Goal: Transaction & Acquisition: Purchase product/service

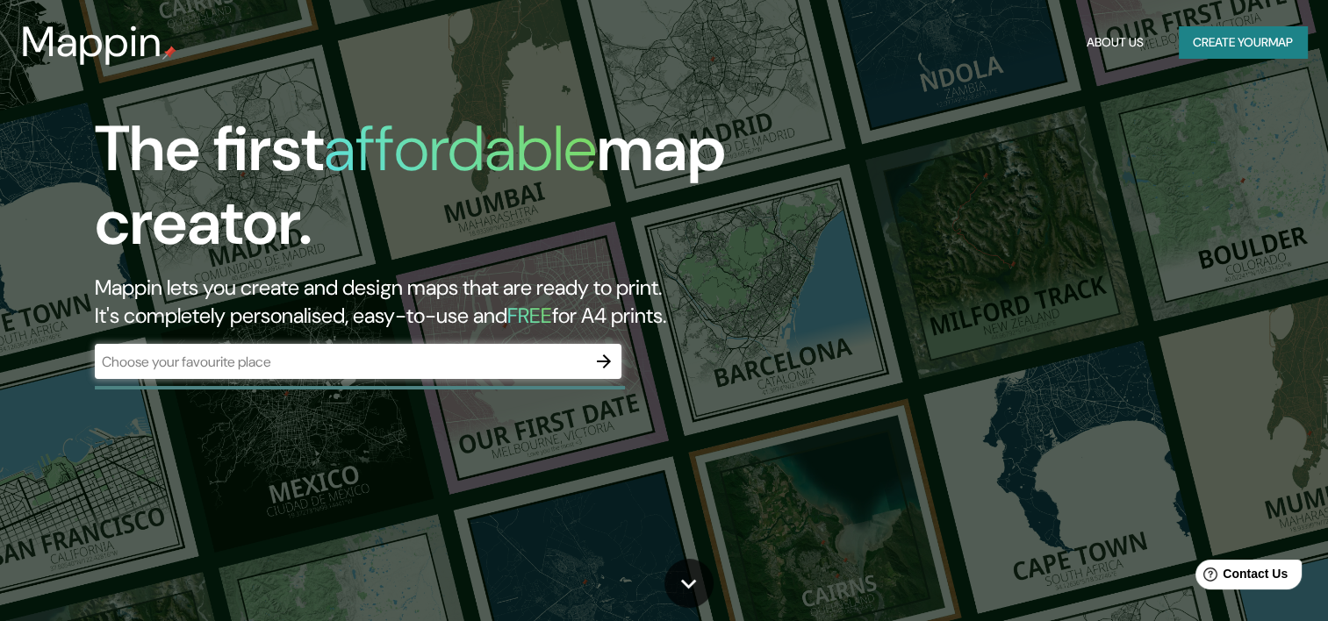
click at [1227, 58] on div "Mappin About Us Create your map" at bounding box center [664, 42] width 1328 height 56
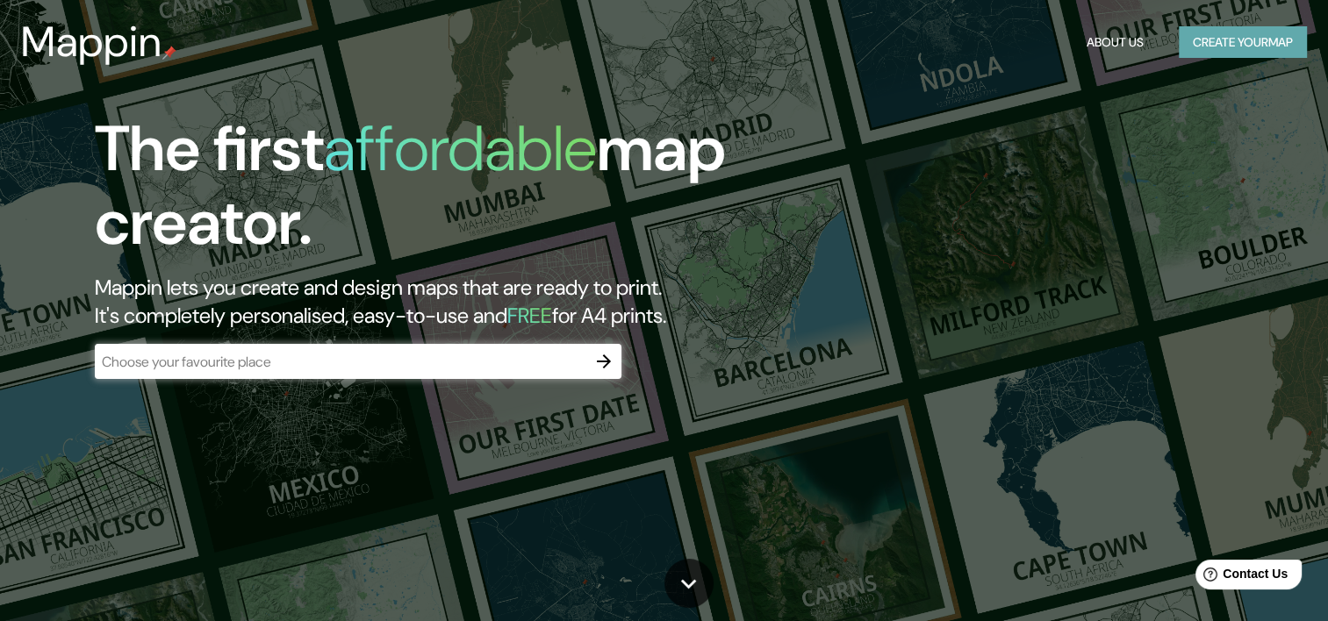
click at [1217, 46] on button "Create your map" at bounding box center [1242, 42] width 128 height 32
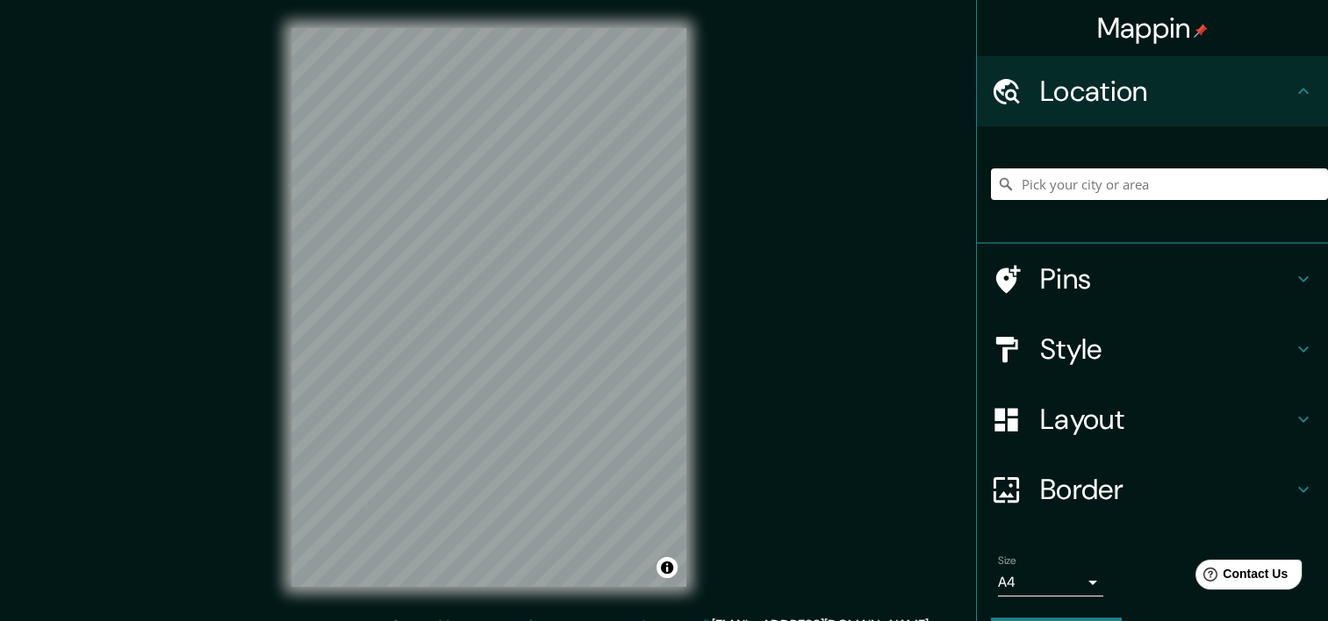
click at [1121, 89] on h4 "Location" at bounding box center [1166, 91] width 253 height 35
click at [1089, 182] on input "Pick your city or area" at bounding box center [1159, 184] width 337 height 32
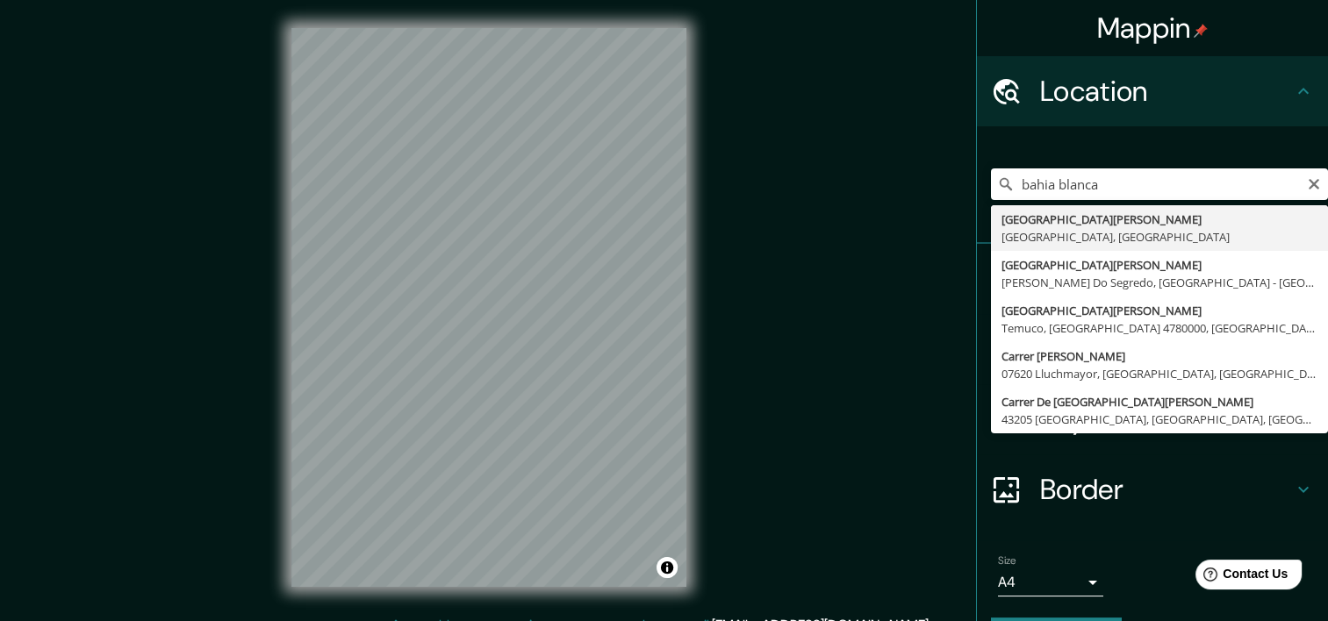
type input "[GEOGRAPHIC_DATA][PERSON_NAME], [GEOGRAPHIC_DATA], [GEOGRAPHIC_DATA]"
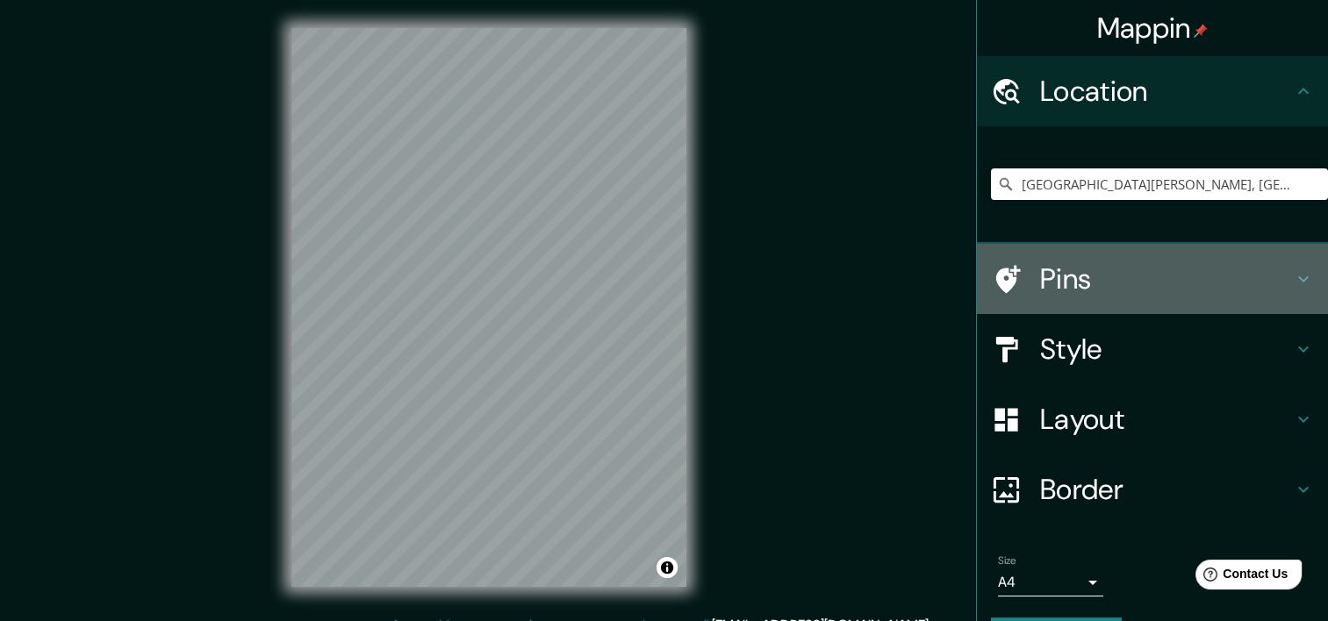
click at [1135, 294] on h4 "Pins" at bounding box center [1166, 278] width 253 height 35
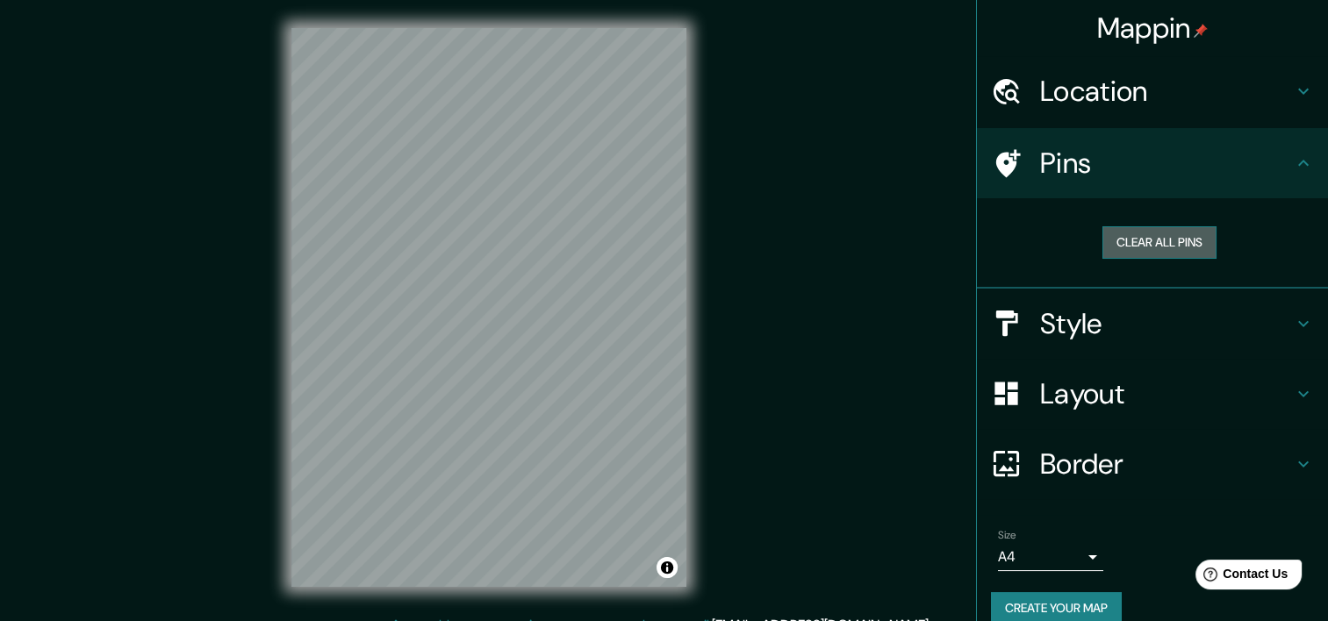
click at [1131, 247] on button "Clear all pins" at bounding box center [1159, 242] width 114 height 32
click at [1020, 163] on div at bounding box center [1015, 163] width 49 height 31
click at [1011, 308] on div at bounding box center [1015, 323] width 49 height 31
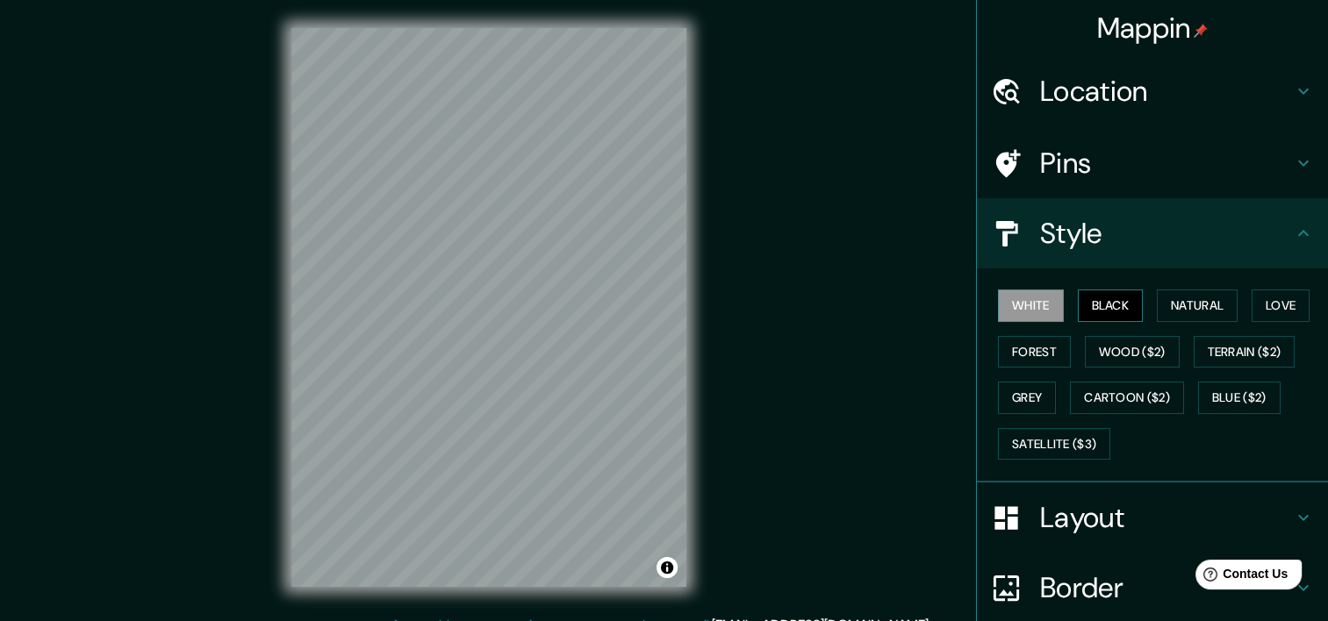
click at [1101, 312] on button "Black" at bounding box center [1110, 306] width 66 height 32
click at [1164, 299] on button "Natural" at bounding box center [1196, 306] width 81 height 32
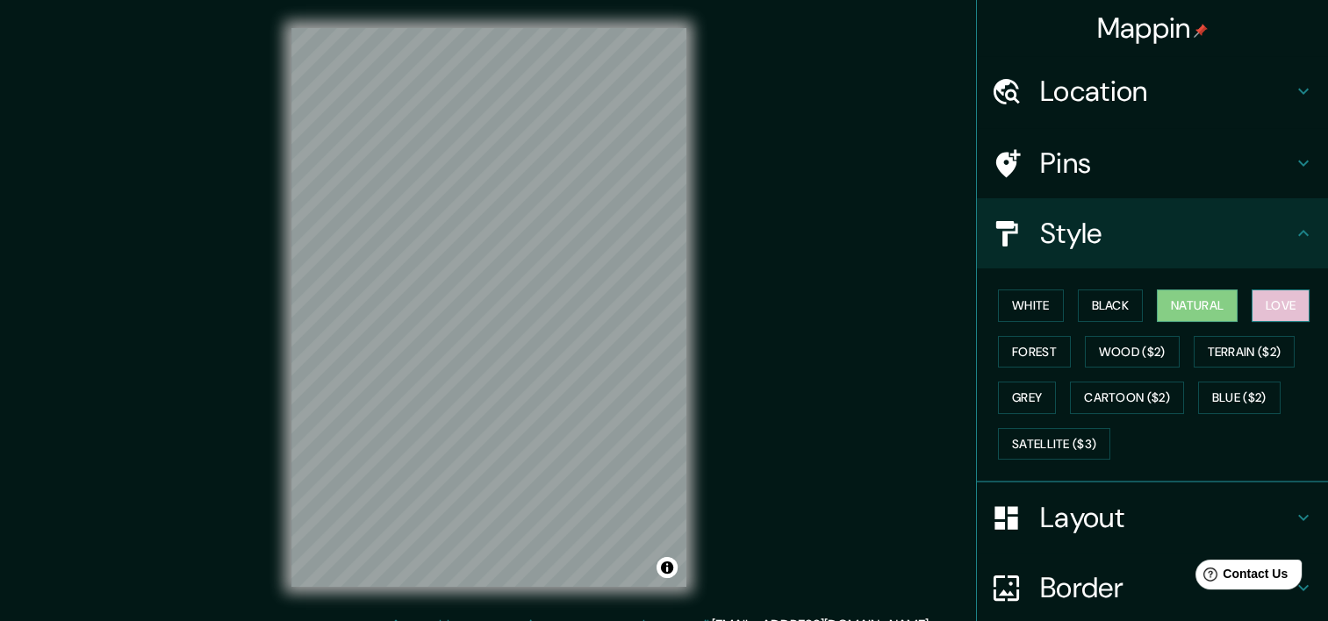
click at [1260, 297] on button "Love" at bounding box center [1280, 306] width 58 height 32
click at [1104, 315] on button "Black" at bounding box center [1110, 306] width 66 height 32
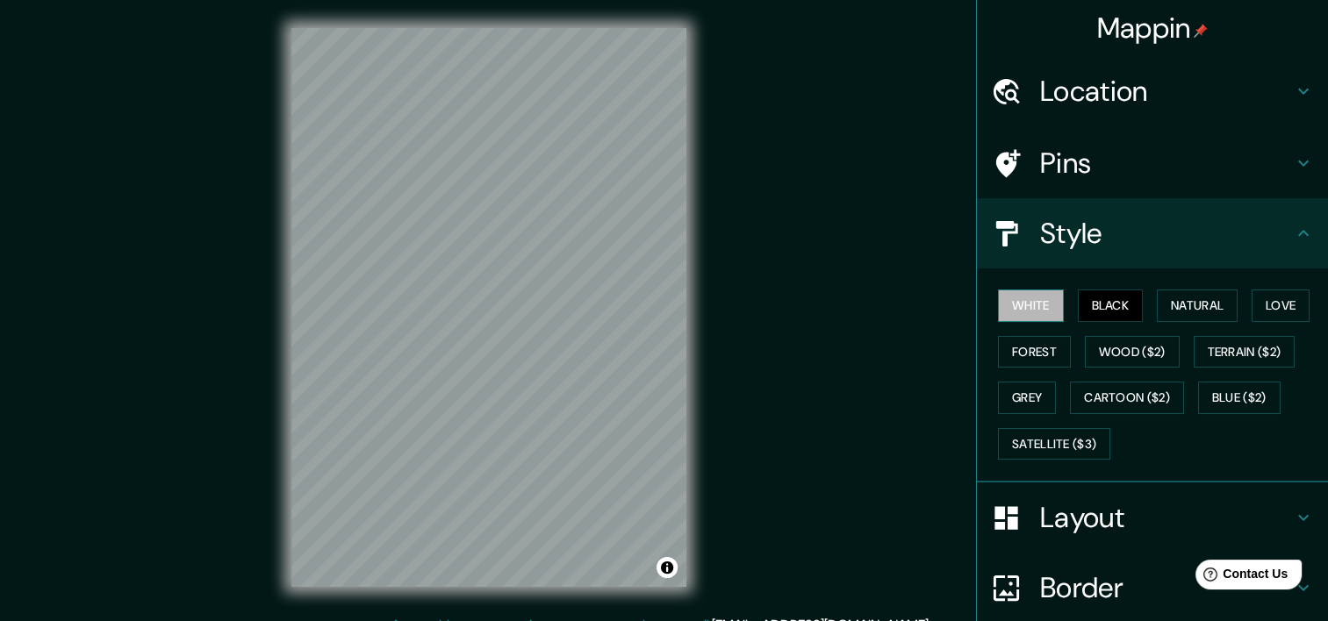
click at [1032, 315] on button "White" at bounding box center [1031, 306] width 66 height 32
click at [1092, 313] on button "Black" at bounding box center [1110, 306] width 66 height 32
click at [1158, 310] on button "Natural" at bounding box center [1196, 306] width 81 height 32
click at [1026, 305] on button "White" at bounding box center [1031, 306] width 66 height 32
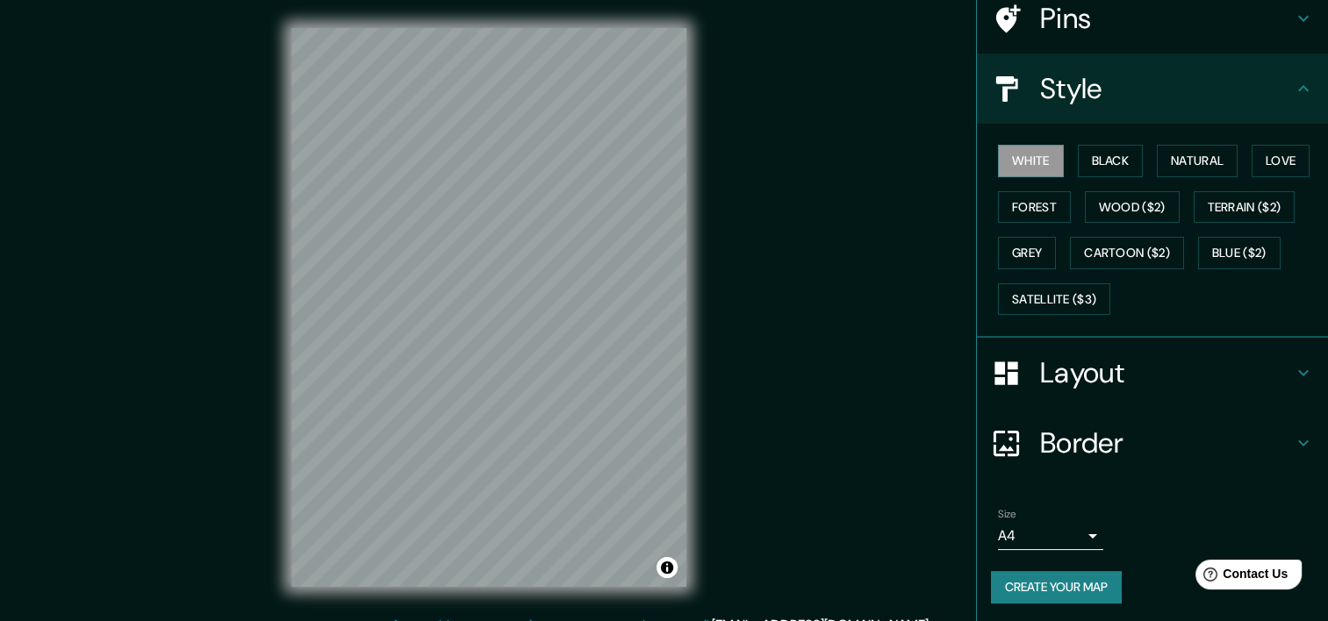
click at [1051, 533] on body "Mappin Location [GEOGRAPHIC_DATA][PERSON_NAME], [GEOGRAPHIC_DATA], [GEOGRAPHIC_…" at bounding box center [664, 310] width 1328 height 621
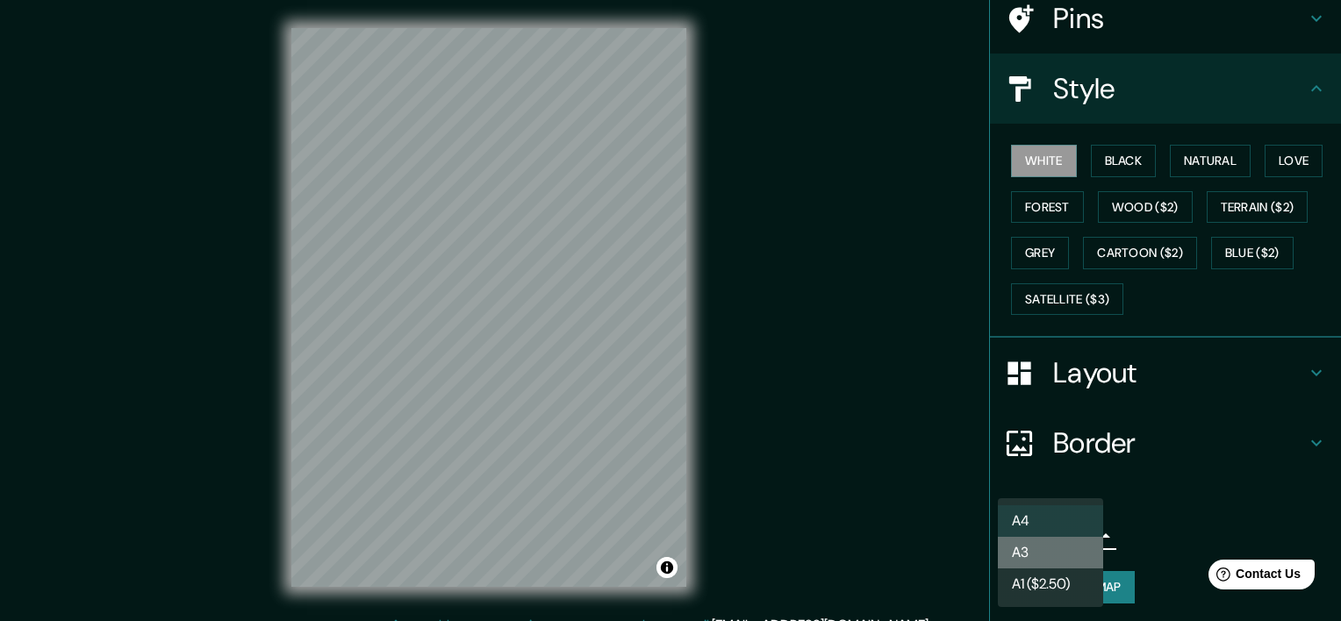
click at [1054, 559] on li "A3" at bounding box center [1050, 553] width 105 height 32
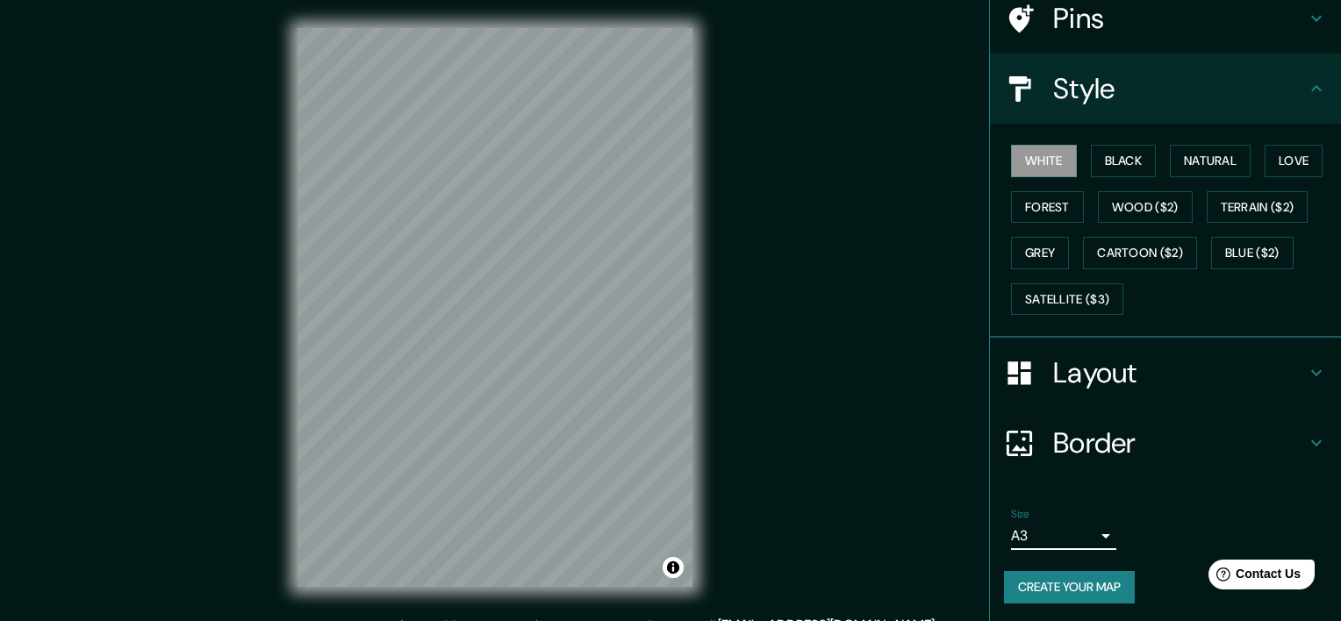
click at [1036, 544] on body "Mappin Location [GEOGRAPHIC_DATA][PERSON_NAME], [GEOGRAPHIC_DATA], [GEOGRAPHIC_…" at bounding box center [670, 310] width 1341 height 621
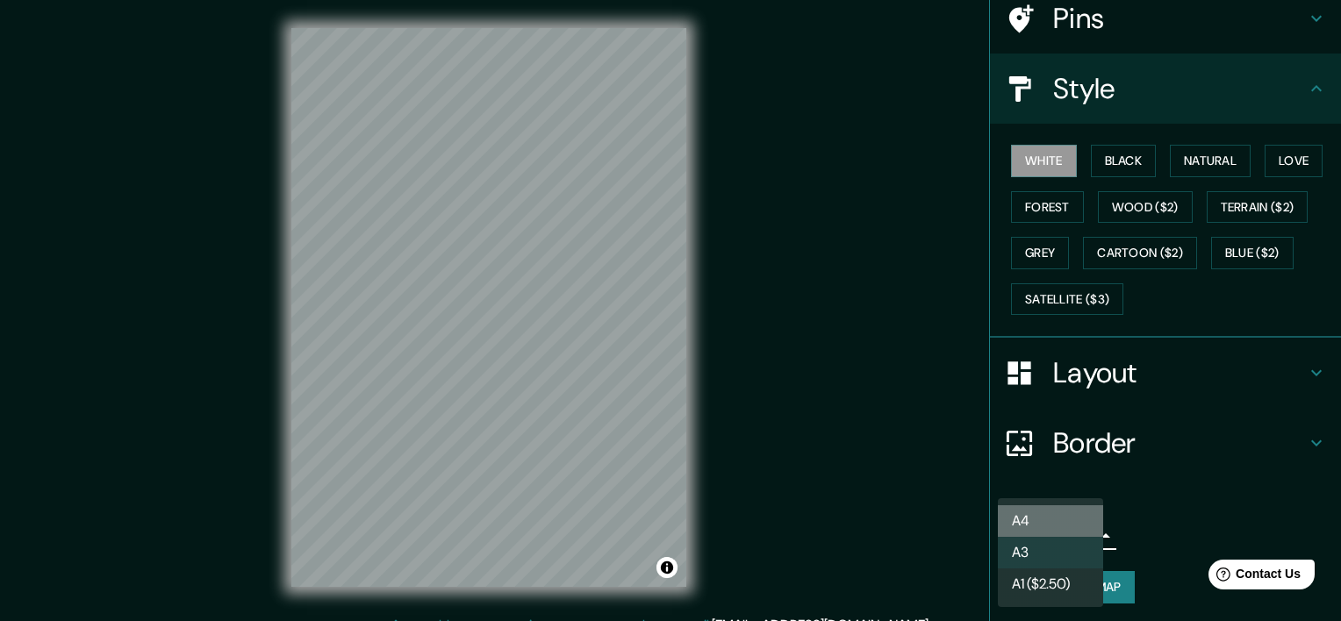
click at [1031, 521] on li "A4" at bounding box center [1050, 521] width 105 height 32
type input "single"
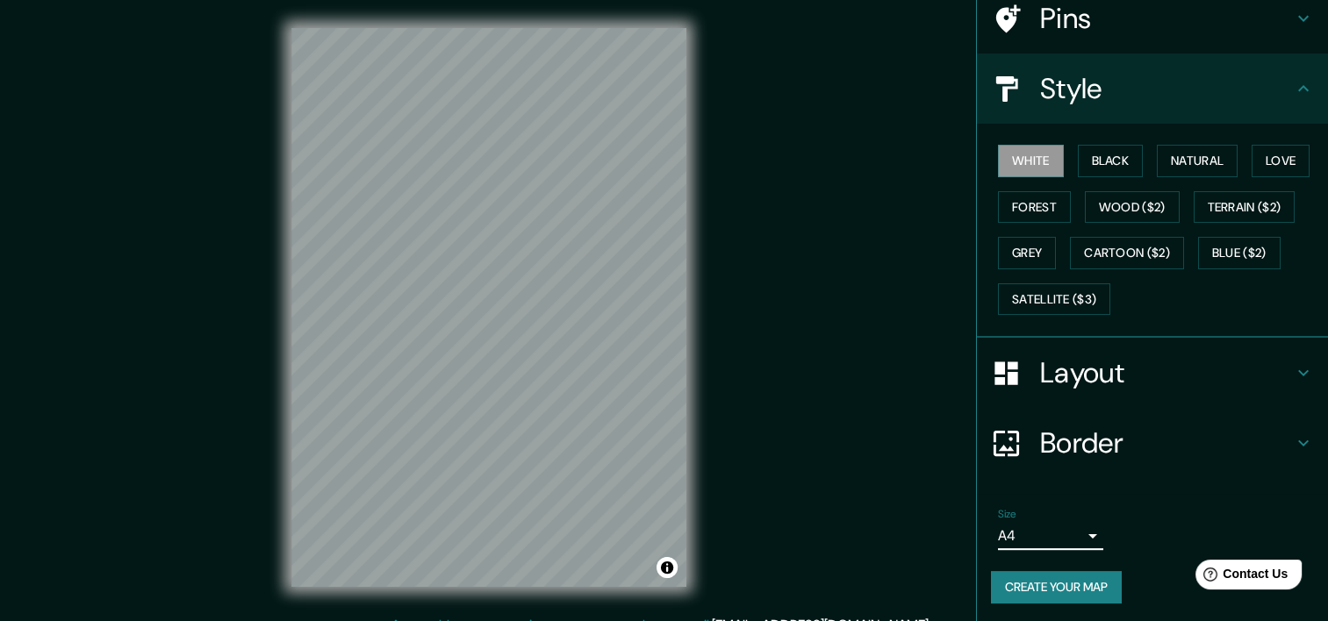
click at [1017, 531] on body "Mappin Location [GEOGRAPHIC_DATA][PERSON_NAME], [GEOGRAPHIC_DATA], [GEOGRAPHIC_…" at bounding box center [664, 310] width 1328 height 621
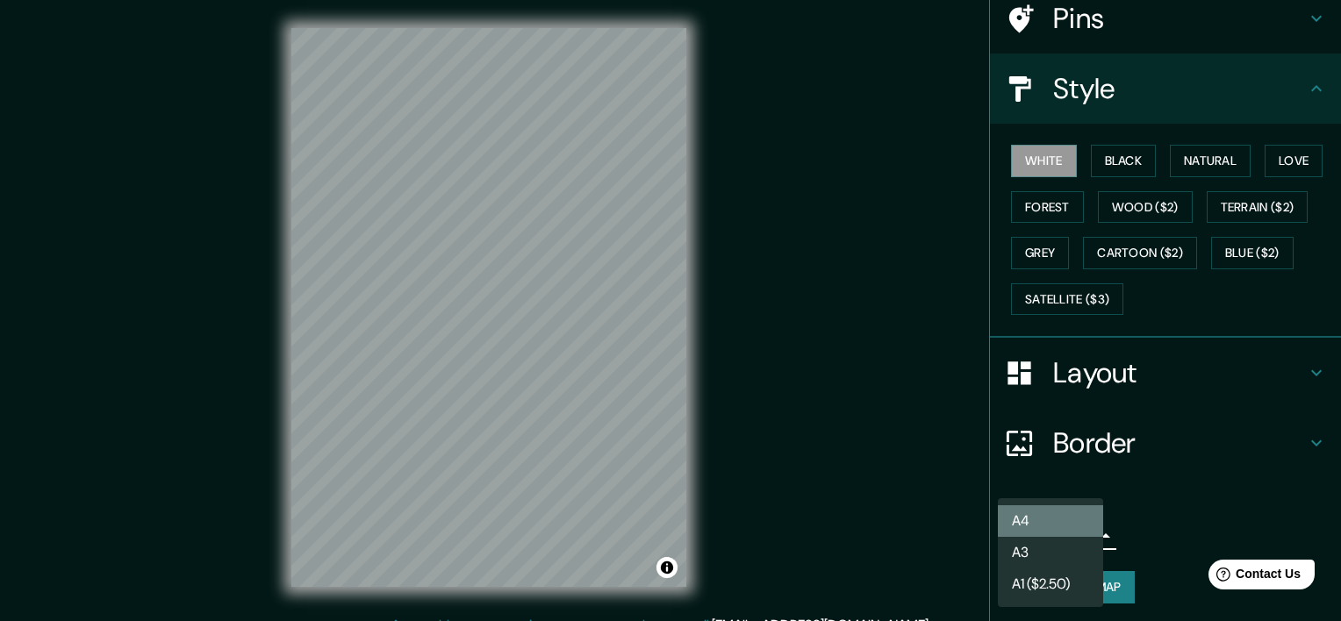
click at [1009, 525] on li "A4" at bounding box center [1050, 521] width 105 height 32
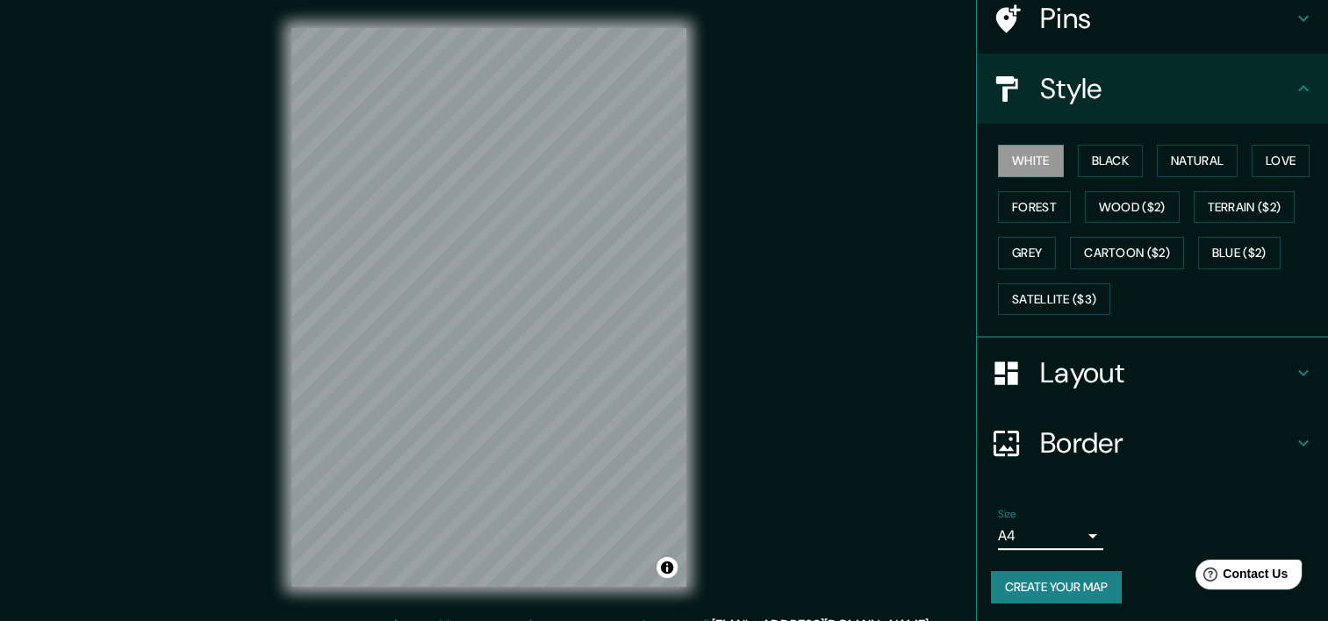
click at [1040, 442] on h4 "Border" at bounding box center [1166, 443] width 253 height 35
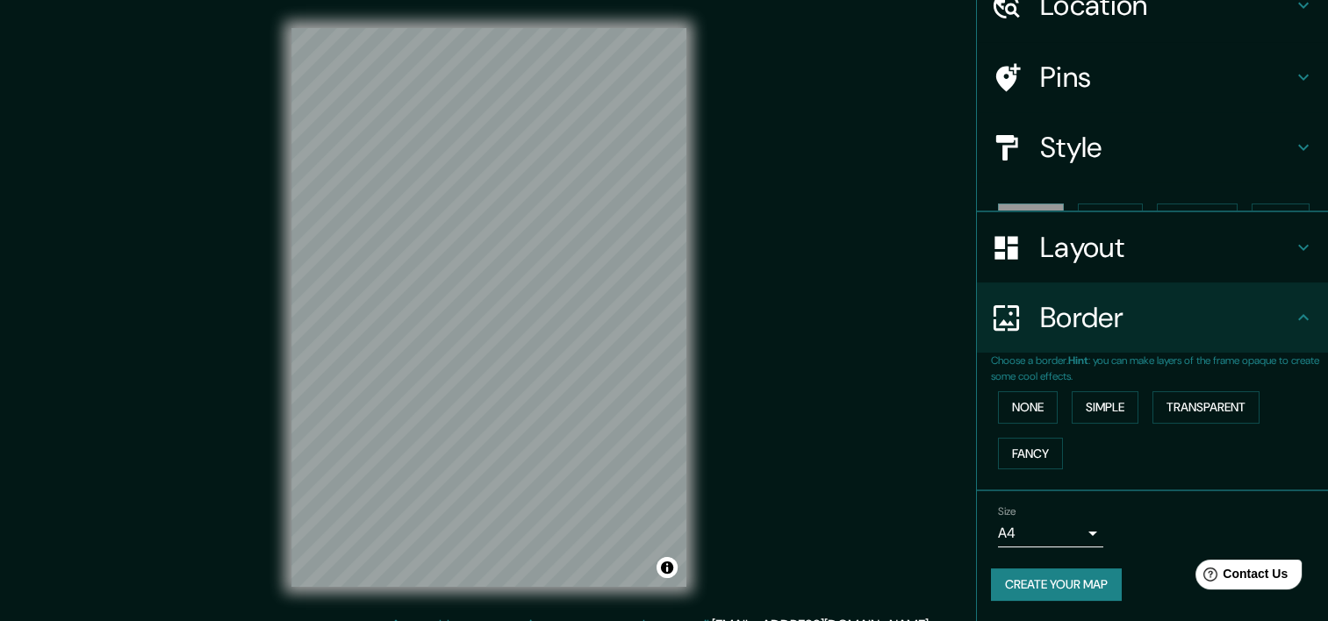
scroll to position [56, 0]
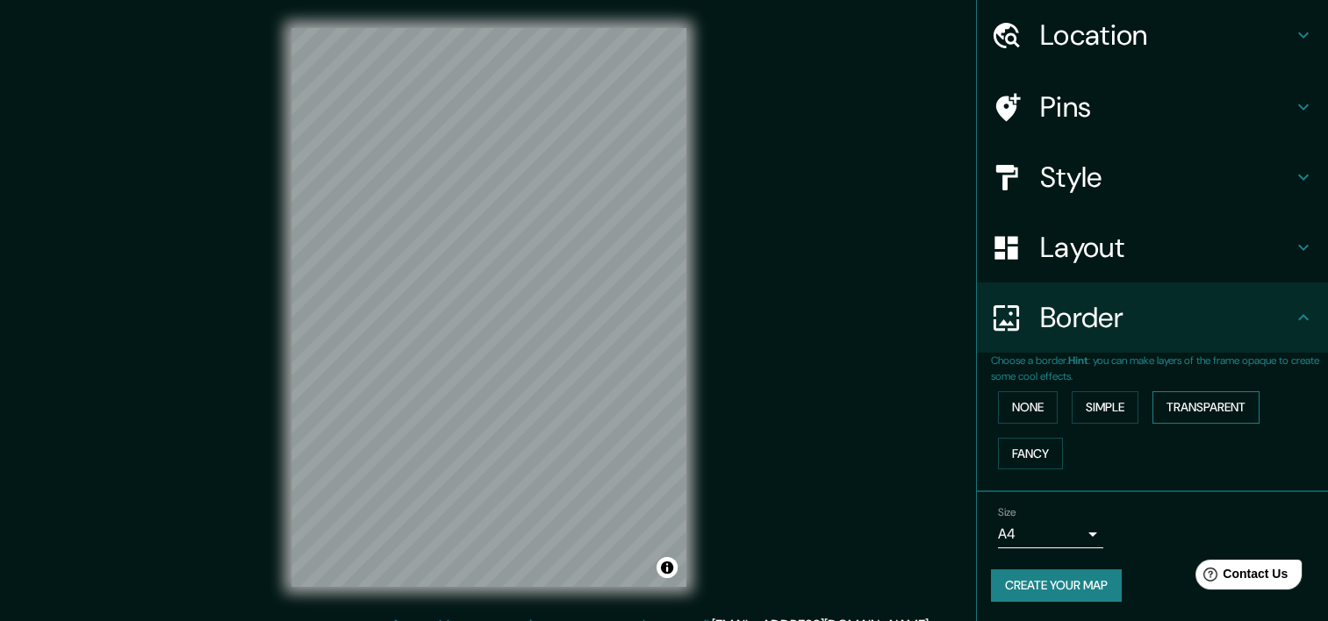
click at [1156, 419] on button "Transparent" at bounding box center [1205, 407] width 107 height 32
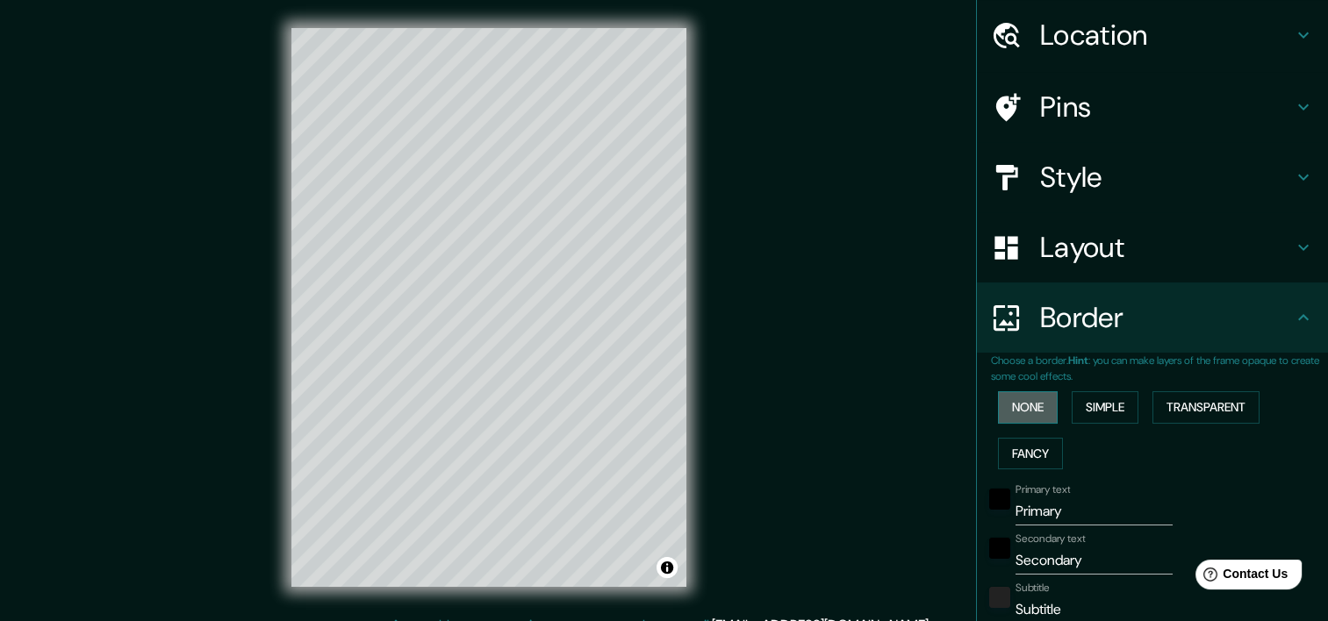
click at [1030, 410] on button "None" at bounding box center [1028, 407] width 60 height 32
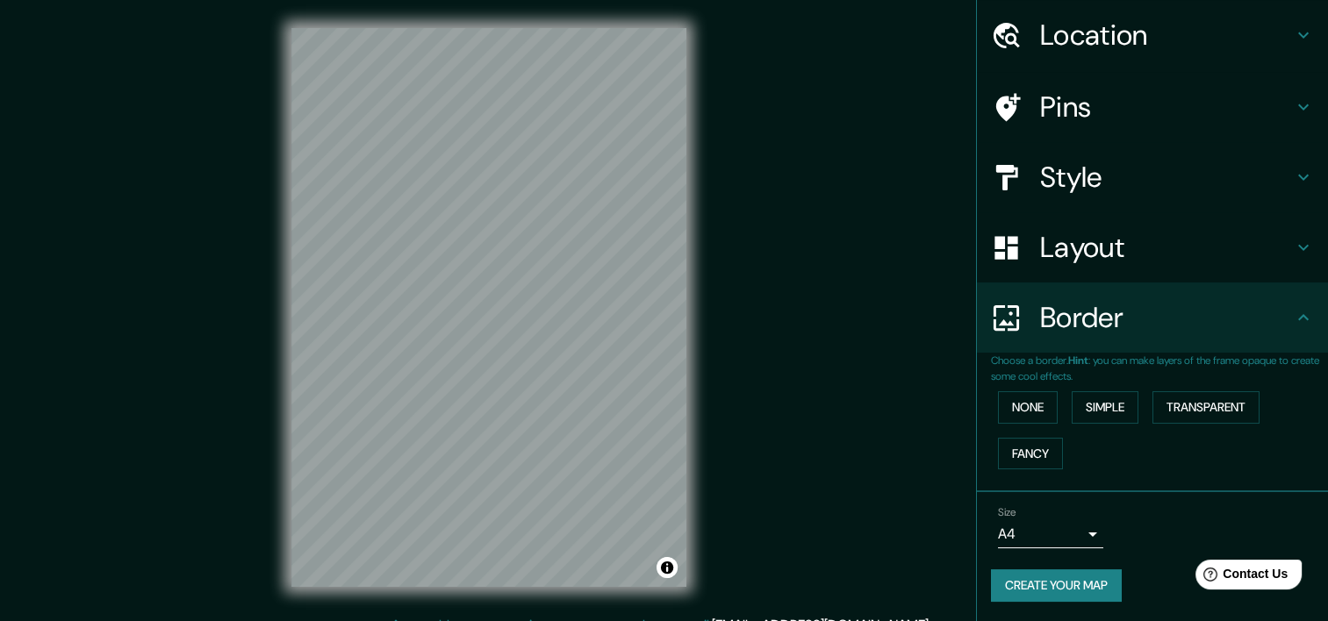
click at [1102, 319] on h4 "Border" at bounding box center [1166, 317] width 253 height 35
click at [1090, 261] on h4 "Layout" at bounding box center [1166, 247] width 253 height 35
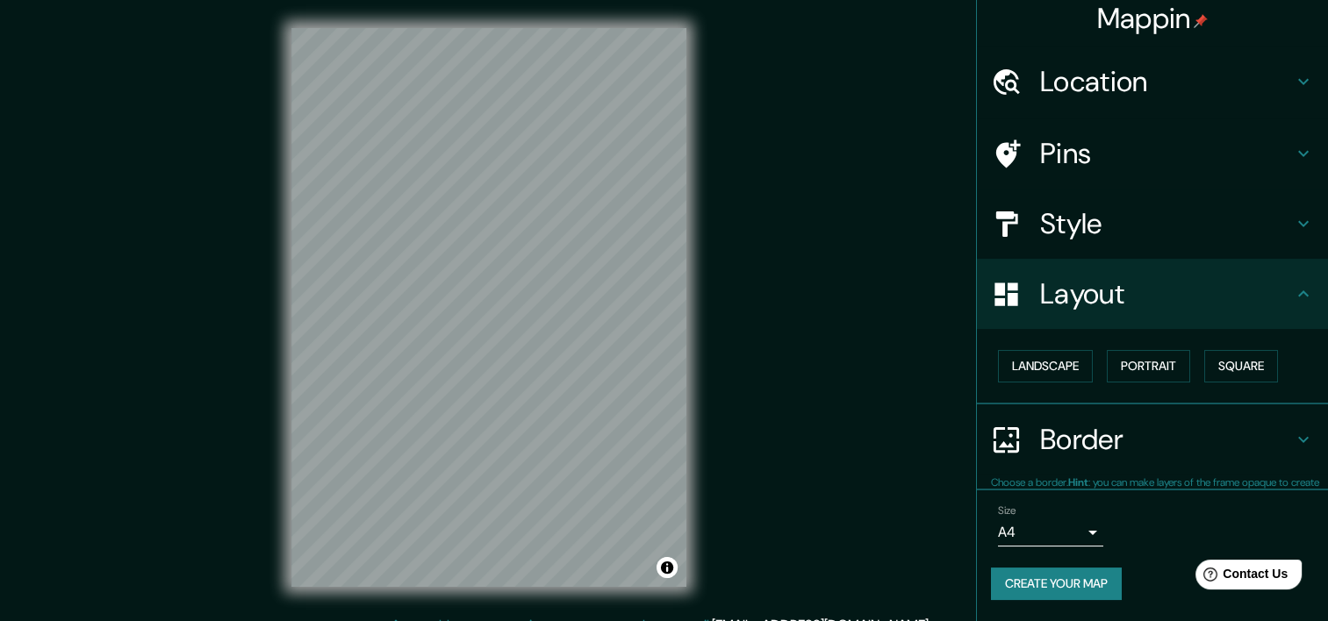
scroll to position [8, 0]
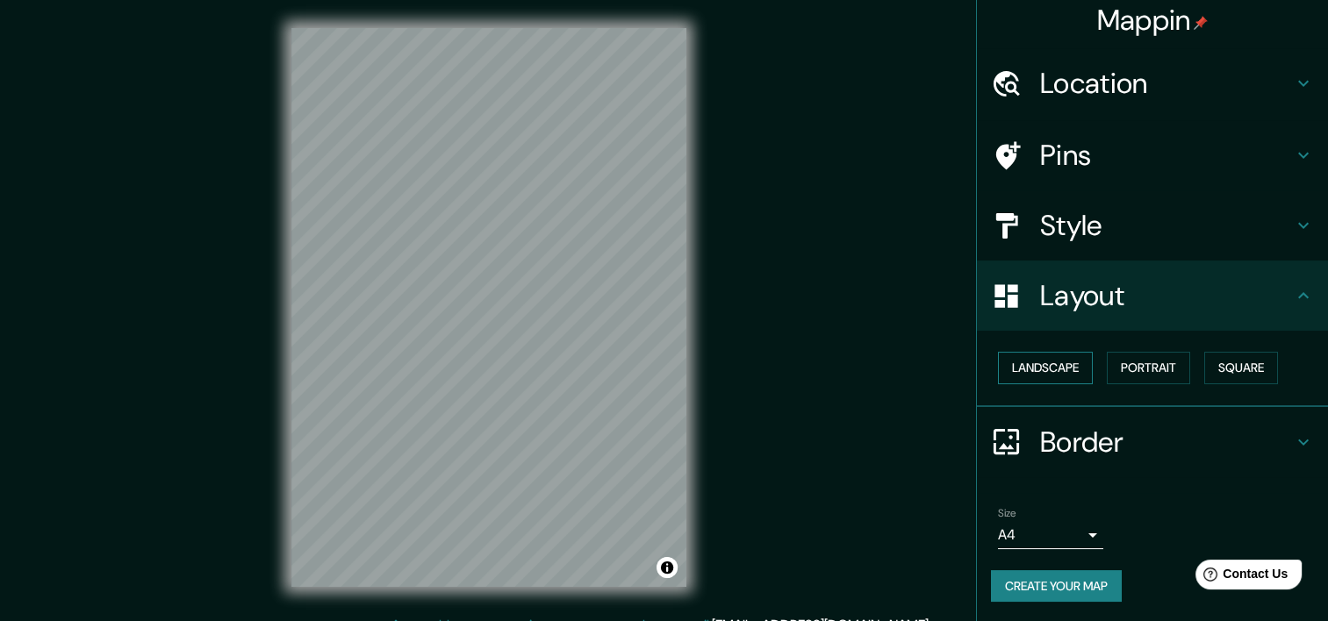
click at [1039, 361] on button "Landscape" at bounding box center [1045, 368] width 95 height 32
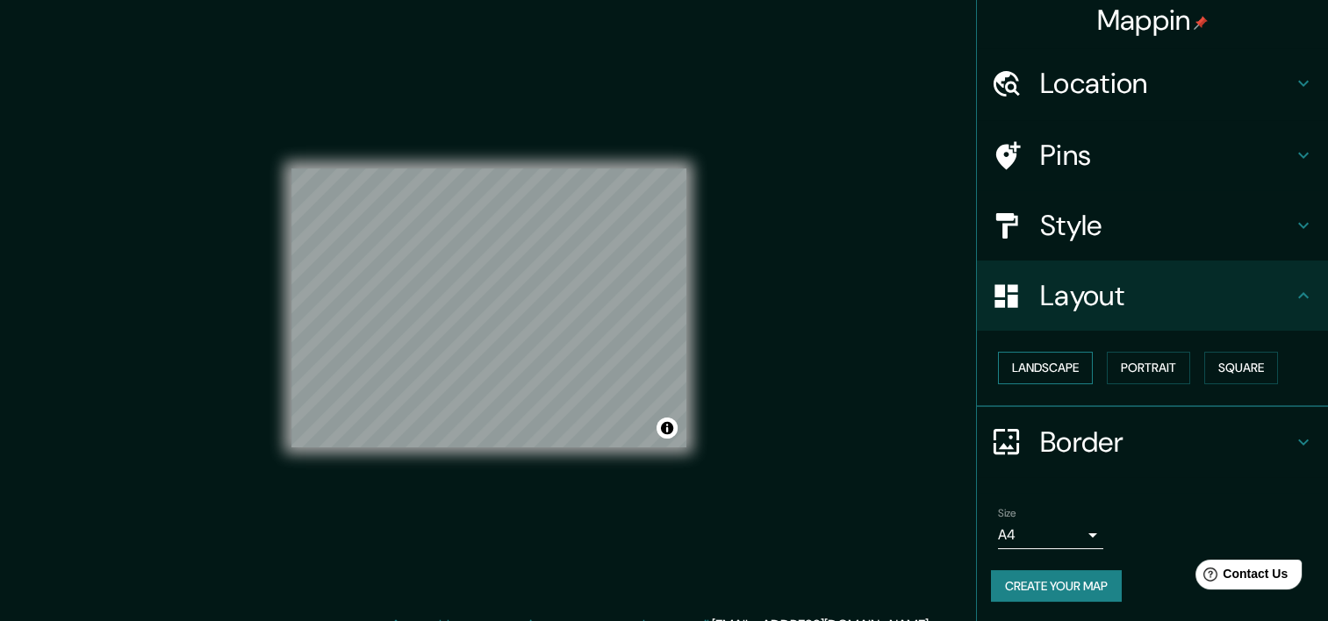
click at [1039, 361] on button "Landscape" at bounding box center [1045, 368] width 95 height 32
click at [1214, 362] on button "Square" at bounding box center [1241, 368] width 74 height 32
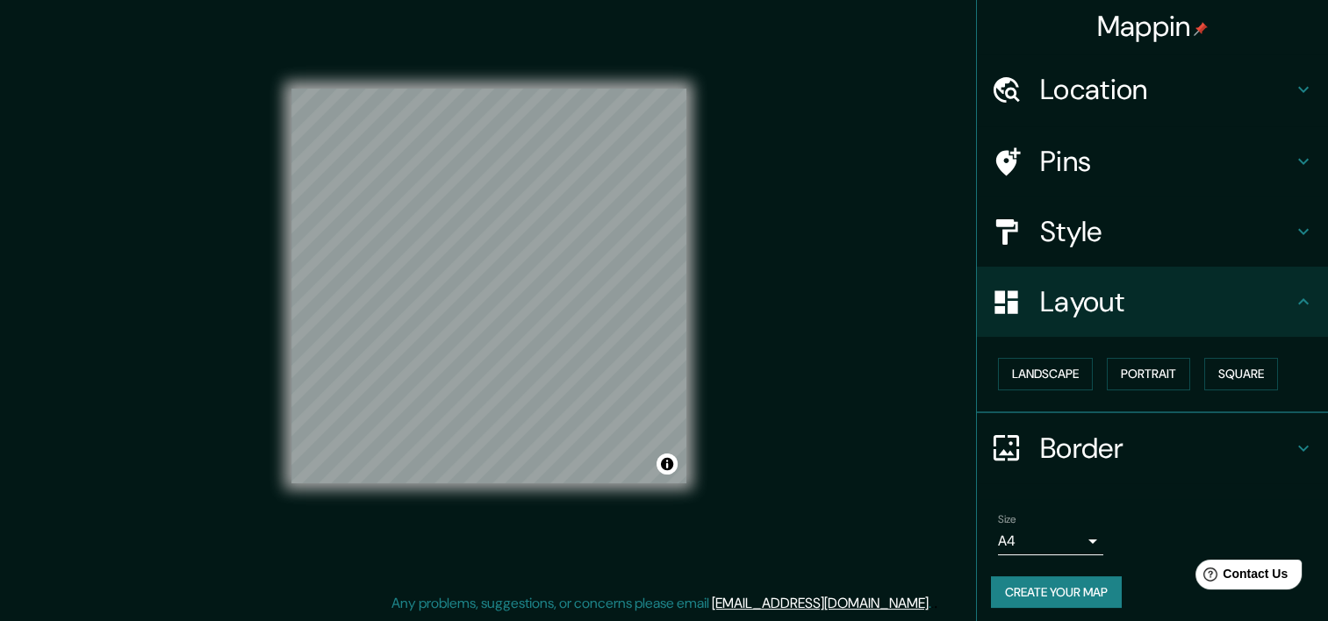
scroll to position [0, 0]
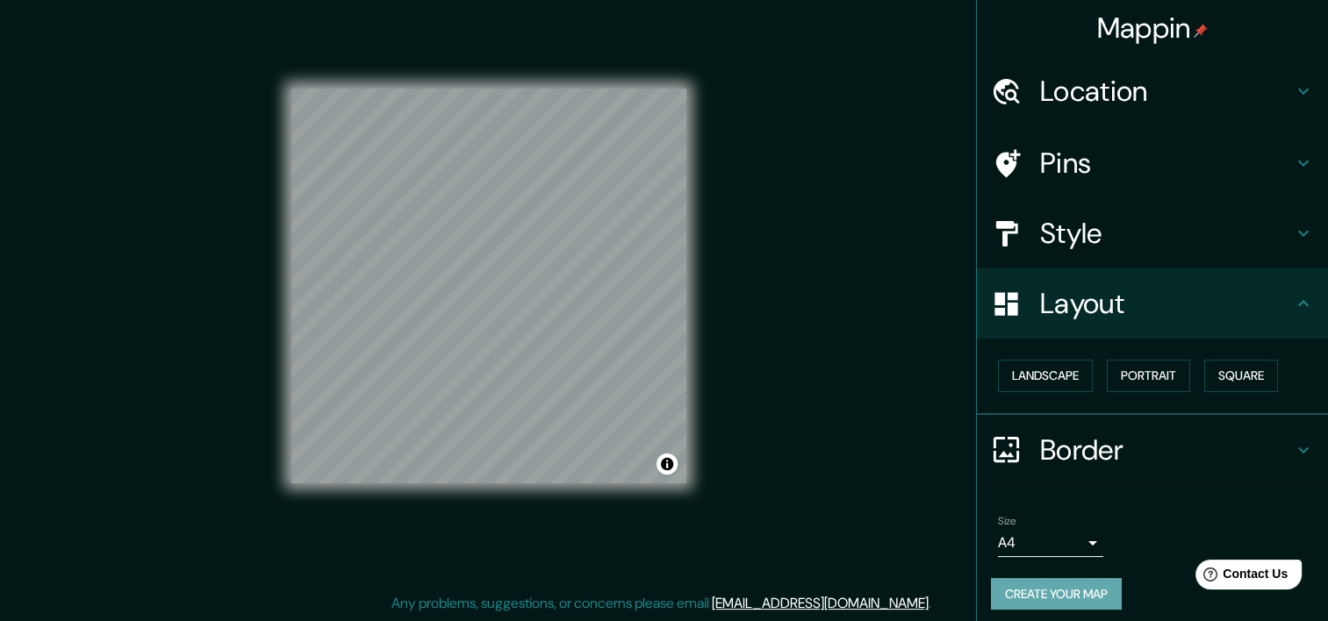
click at [1018, 598] on button "Create your map" at bounding box center [1056, 594] width 131 height 32
click at [1040, 298] on h4 "Layout" at bounding box center [1166, 303] width 253 height 35
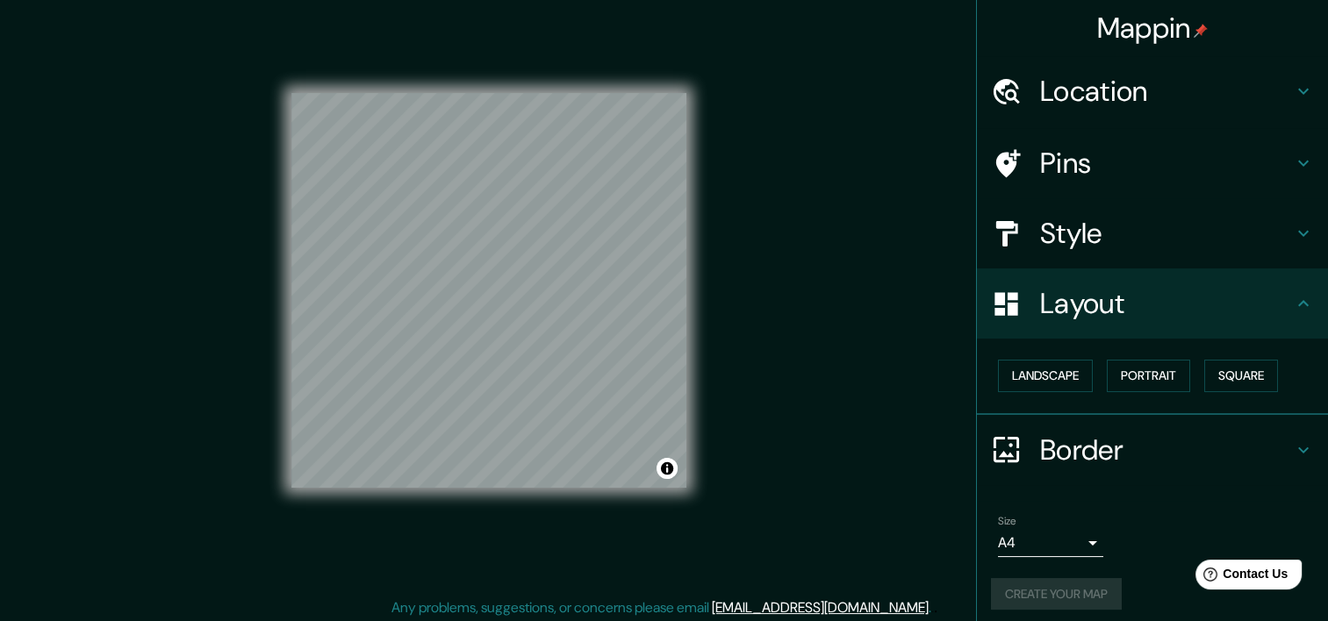
scroll to position [22, 0]
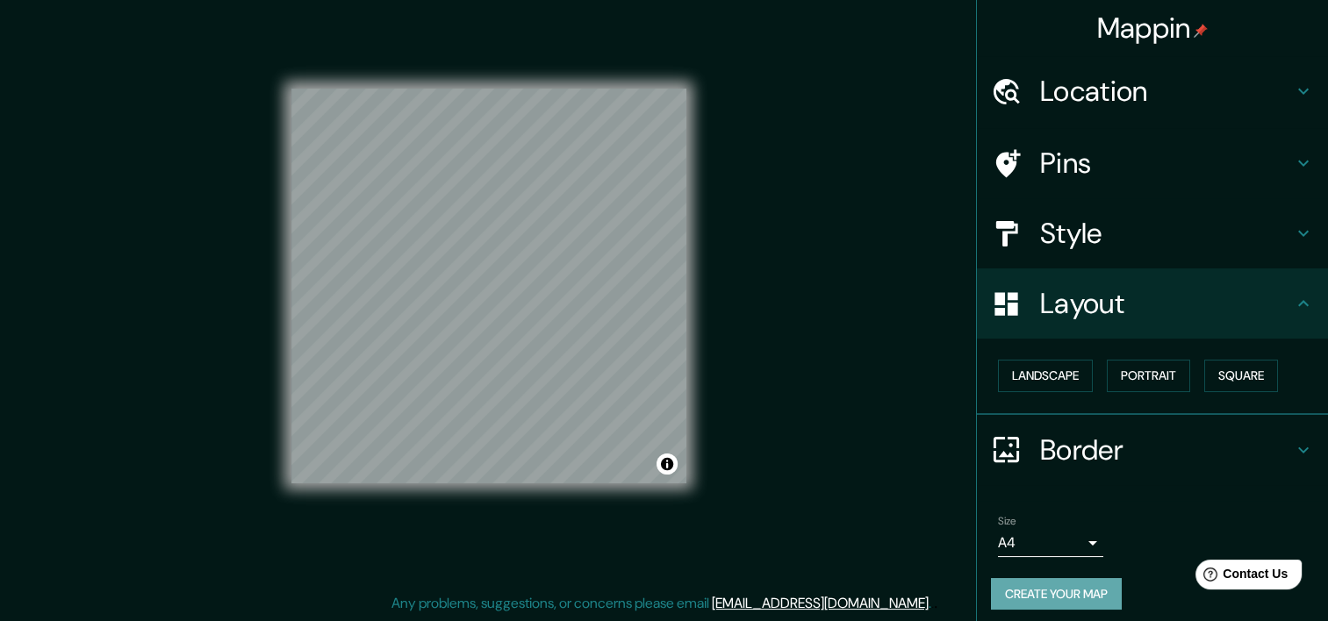
click at [1027, 605] on button "Create your map" at bounding box center [1056, 594] width 131 height 32
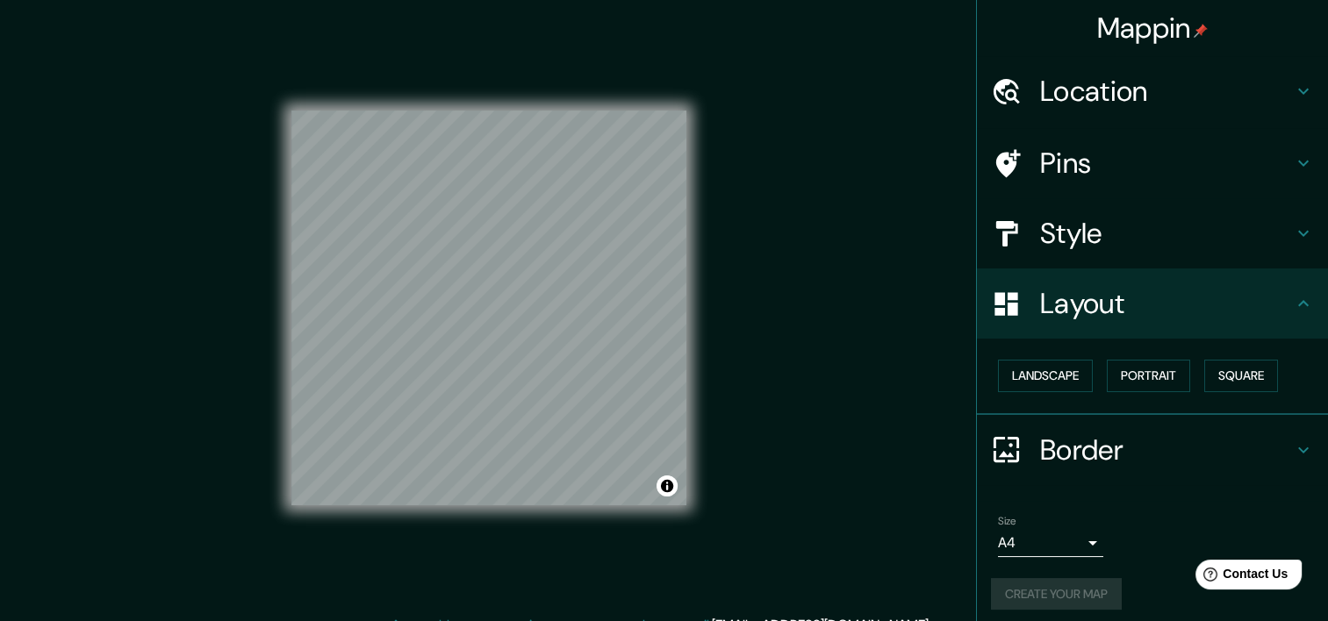
scroll to position [8, 0]
